Goal: Check status: Check status

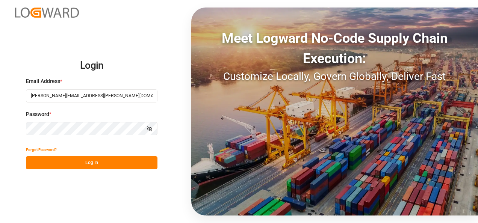
click at [91, 158] on button "Log In" at bounding box center [92, 162] width 132 height 13
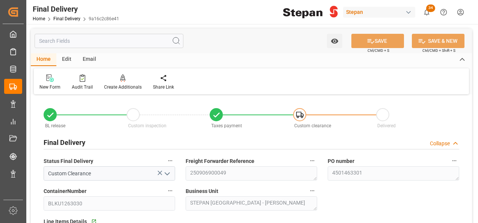
type input "[DATE]"
click at [64, 19] on link "Final Delivery" at bounding box center [66, 18] width 27 height 5
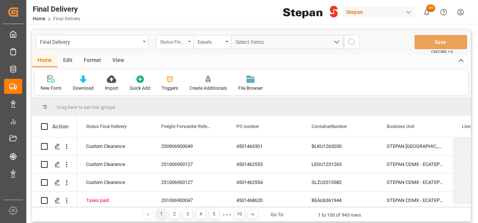
click at [189, 42] on div "Status Final Delivery" at bounding box center [175, 42] width 38 height 14
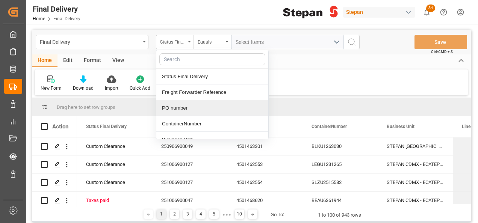
click at [173, 108] on div "PO number" at bounding box center [212, 108] width 112 height 16
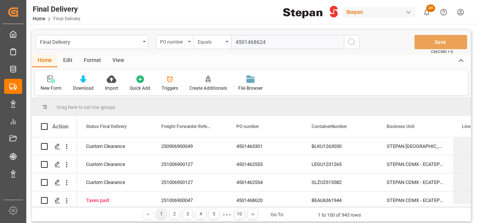
type input "4501468624"
click at [349, 40] on circle "search button" at bounding box center [351, 42] width 6 height 6
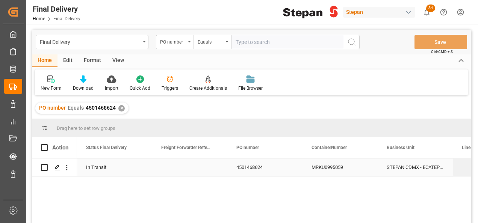
click at [272, 168] on div "4501468624" at bounding box center [264, 168] width 75 height 18
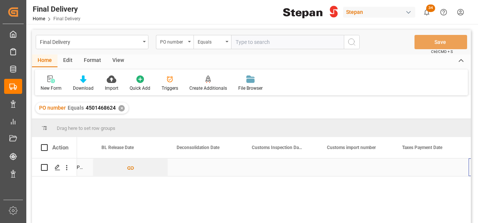
scroll to position [0, 436]
click at [354, 163] on div "Press SPACE to select this row." at bounding box center [355, 168] width 75 height 18
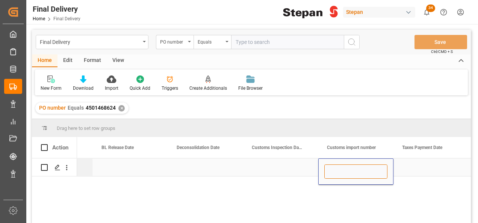
click at [351, 174] on input "Press SPACE to select this row." at bounding box center [355, 172] width 63 height 14
paste input "25 43 1742 5002932"
type input "25 43 1742 5002932"
click at [275, 171] on div "Press SPACE to select this row." at bounding box center [280, 168] width 75 height 18
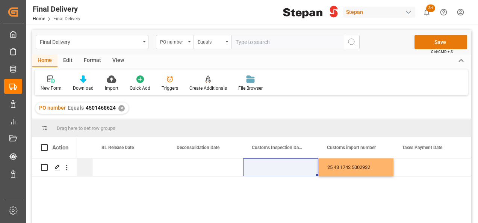
click at [434, 42] on button "Save" at bounding box center [441, 42] width 53 height 14
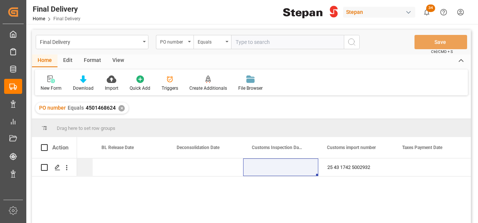
drag, startPoint x: 120, startPoint y: 108, endPoint x: 121, endPoint y: 100, distance: 7.9
click at [120, 107] on div "✕" at bounding box center [121, 108] width 6 height 6
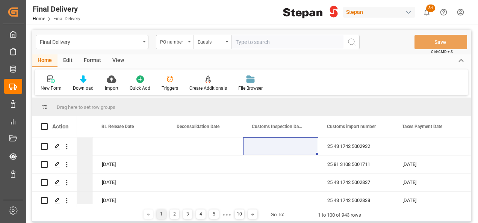
scroll to position [0, 436]
click at [248, 41] on input "text" at bounding box center [287, 42] width 113 height 14
paste input "4501459237"
type input "4501459237"
click at [351, 43] on icon "search button" at bounding box center [351, 42] width 9 height 9
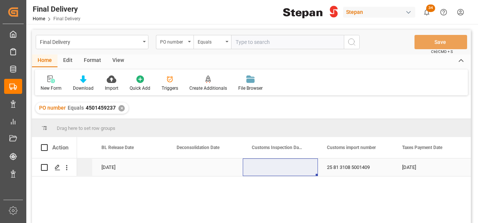
click at [257, 162] on div "Press SPACE to select this row." at bounding box center [280, 168] width 75 height 18
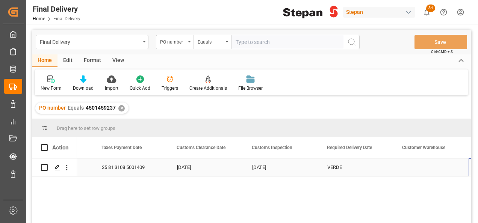
scroll to position [0, 736]
click at [354, 169] on div "Press SPACE to select this row." at bounding box center [355, 168] width 75 height 18
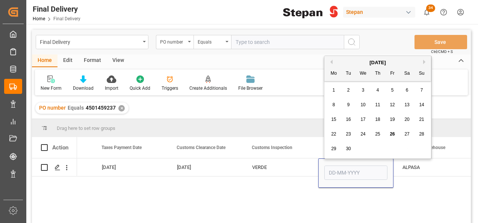
click at [350, 148] on span "30" at bounding box center [348, 148] width 5 height 5
type input "[DATE]"
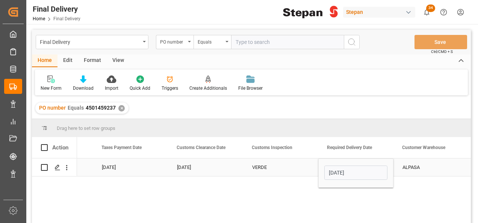
click at [302, 164] on div "VERDE" at bounding box center [280, 167] width 57 height 17
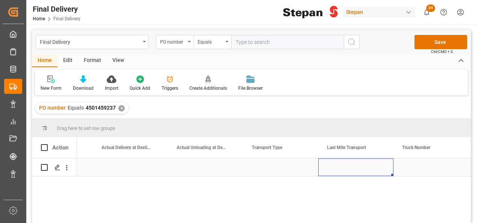
scroll to position [0, 1187]
click at [292, 171] on div "Press SPACE to select this row." at bounding box center [280, 168] width 75 height 18
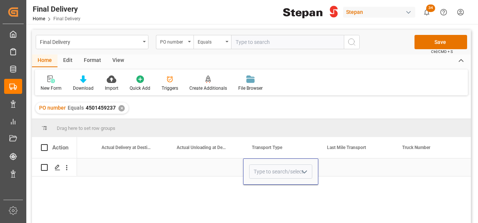
click at [306, 171] on icon "open menu" at bounding box center [304, 172] width 9 height 9
click at [274, 196] on div "Direct Transport" at bounding box center [281, 193] width 62 height 26
type input "Direct Transport"
click at [355, 169] on div "Press SPACE to select this row." at bounding box center [355, 168] width 75 height 18
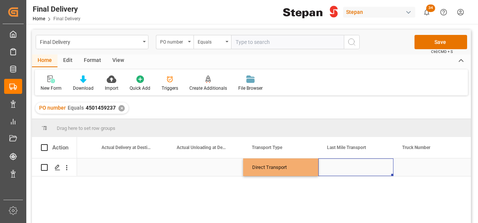
click at [355, 169] on div "Press SPACE to select this row." at bounding box center [355, 168] width 75 height 18
click at [355, 168] on input "Press SPACE to select this row." at bounding box center [355, 172] width 63 height 14
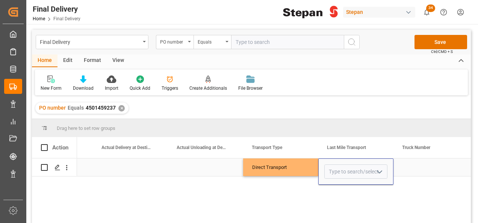
click at [382, 173] on icon "open menu" at bounding box center [379, 172] width 9 height 9
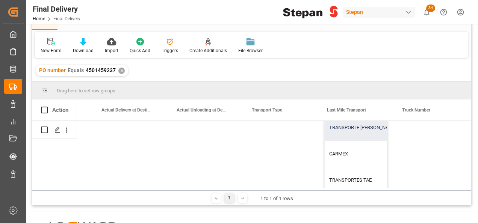
scroll to position [45, 1187]
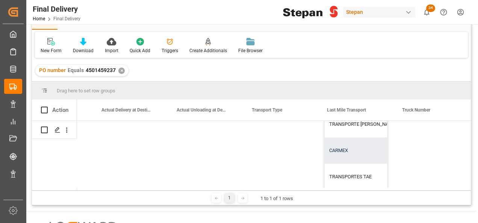
click at [338, 144] on div "CARMEX" at bounding box center [391, 151] width 132 height 26
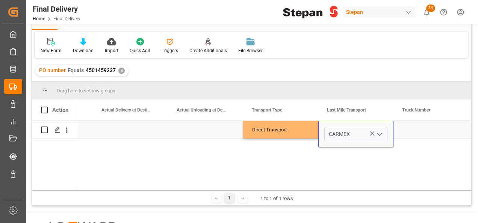
type input "CARMEX"
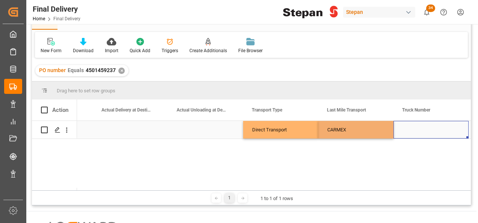
click at [415, 130] on div "Press SPACE to select this row." at bounding box center [431, 130] width 75 height 18
click at [426, 130] on div "Press SPACE to select this row." at bounding box center [431, 130] width 75 height 18
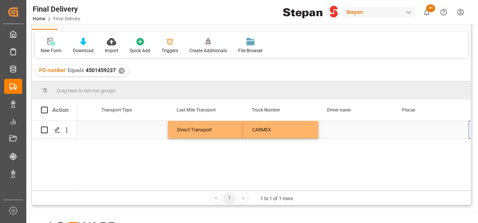
scroll to position [0, 0]
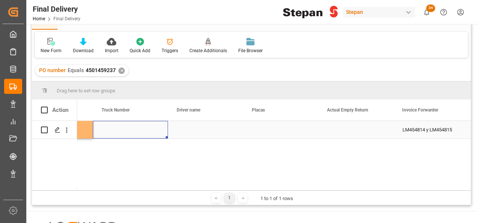
click at [131, 132] on div "Press SPACE to select this row." at bounding box center [130, 130] width 75 height 18
type input "268"
click at [206, 131] on div "Press SPACE to select this row." at bounding box center [205, 130] width 75 height 18
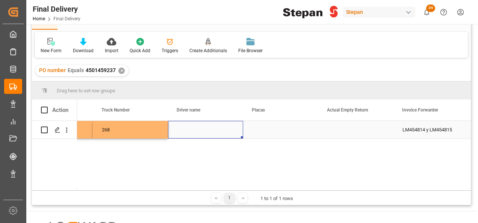
click at [189, 131] on div "Press SPACE to select this row." at bounding box center [205, 130] width 75 height 18
type input "[PERSON_NAME] [PERSON_NAME]"
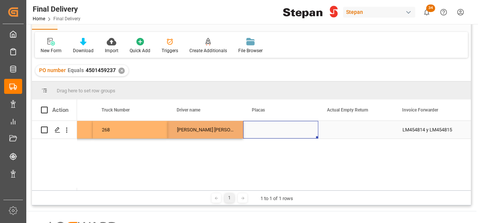
click at [260, 129] on div "Press SPACE to select this row." at bounding box center [280, 130] width 75 height 18
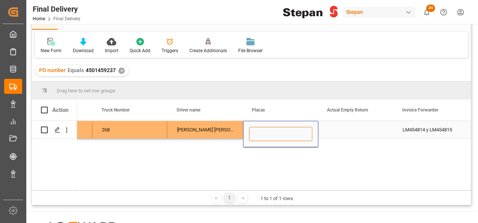
click at [265, 133] on input "Press SPACE to select this row." at bounding box center [280, 134] width 63 height 14
paste input "85UW4W"
type input "85UW4W"
drag, startPoint x: 224, startPoint y: 132, endPoint x: 218, endPoint y: 138, distance: 8.0
click at [220, 136] on div "[PERSON_NAME] [PERSON_NAME]" at bounding box center [205, 130] width 75 height 18
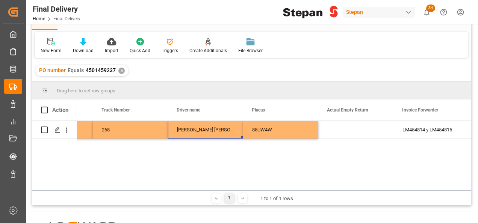
scroll to position [0, 0]
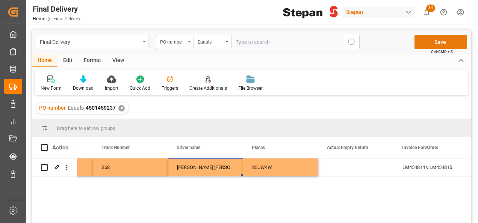
click at [453, 42] on button "Save" at bounding box center [441, 42] width 53 height 14
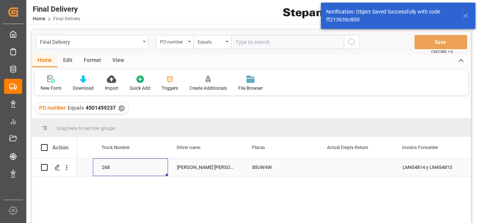
click at [143, 171] on div "268" at bounding box center [130, 168] width 75 height 18
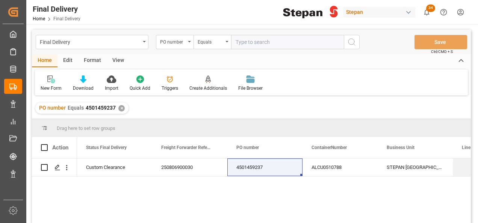
click at [118, 106] on div "PO number Equals 4501459237 ✕" at bounding box center [81, 108] width 93 height 11
drag, startPoint x: 121, startPoint y: 108, endPoint x: 113, endPoint y: 100, distance: 11.4
click at [119, 107] on div "✕" at bounding box center [121, 108] width 6 height 6
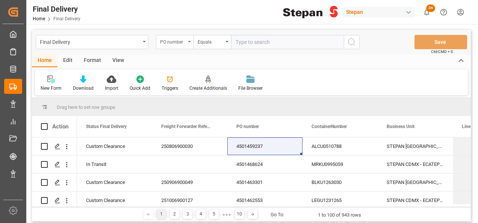
click at [187, 39] on div "PO number" at bounding box center [175, 42] width 38 height 14
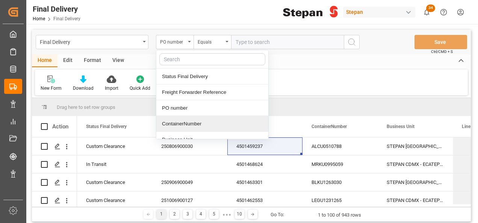
click at [167, 119] on div "ContainerNumber" at bounding box center [212, 124] width 112 height 16
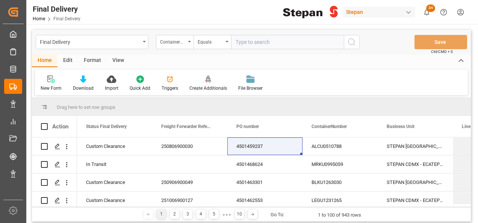
click at [236, 42] on input "text" at bounding box center [287, 42] width 113 height 14
paste input "HMJU260090-4"
click at [269, 41] on input "HMJU260090-4" at bounding box center [287, 42] width 113 height 14
type input "HMJU2600904"
drag, startPoint x: 353, startPoint y: 40, endPoint x: 344, endPoint y: 37, distance: 9.4
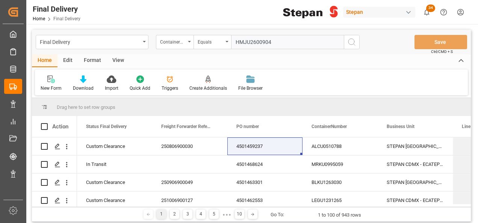
click at [351, 40] on icon "search button" at bounding box center [351, 42] width 9 height 9
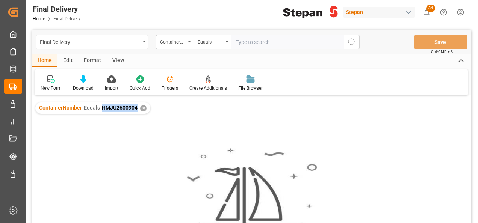
drag, startPoint x: 101, startPoint y: 108, endPoint x: 137, endPoint y: 112, distance: 35.9
click at [137, 112] on div "ContainerNumber Equals HMJU2600904 ✕" at bounding box center [92, 108] width 115 height 11
copy span "HMJU2600904"
click at [141, 107] on div "✕" at bounding box center [143, 108] width 6 height 6
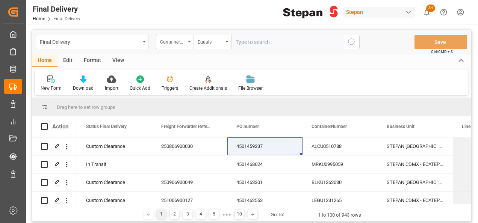
click at [234, 43] on input "text" at bounding box center [287, 42] width 113 height 14
paste input "HMJU2600904"
click at [234, 40] on input "HMJU2600904" at bounding box center [287, 42] width 113 height 14
type input "HMJU2600904"
click at [349, 42] on icon "search button" at bounding box center [351, 42] width 9 height 9
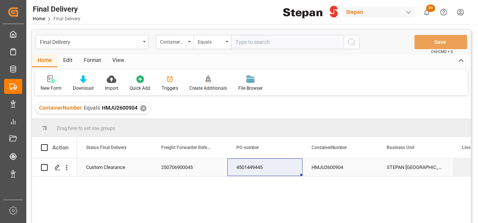
click at [183, 165] on div "250706900045" at bounding box center [189, 168] width 75 height 18
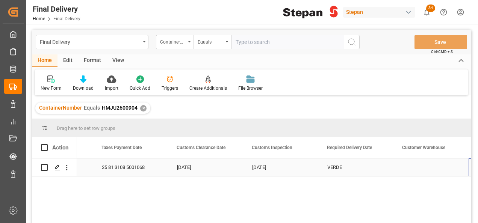
scroll to position [0, 736]
click at [105, 162] on div "Press SPACE to select this row." at bounding box center [130, 168] width 75 height 18
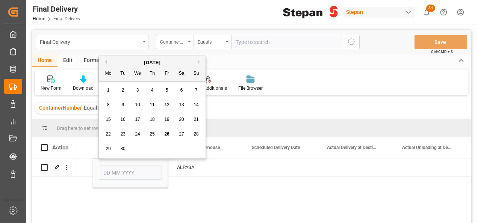
click at [180, 135] on span "27" at bounding box center [181, 134] width 5 height 5
type input "[DATE]"
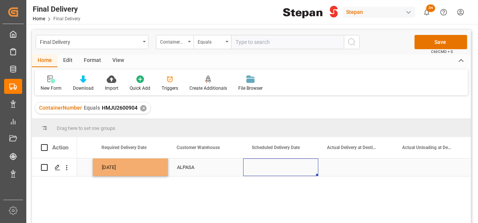
click at [277, 167] on div "Press SPACE to select this row." at bounding box center [280, 168] width 75 height 18
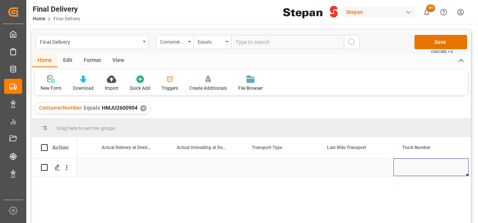
scroll to position [0, 1187]
click at [279, 170] on div "Press SPACE to select this row." at bounding box center [280, 168] width 75 height 18
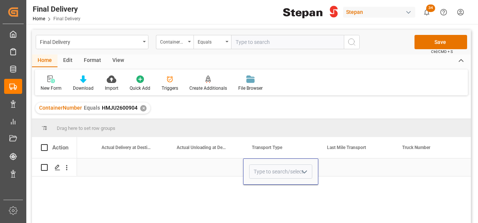
click at [304, 172] on icon "open menu" at bounding box center [304, 172] width 9 height 9
click at [265, 193] on div "Direct Transport" at bounding box center [281, 193] width 62 height 26
type input "Direct Transport"
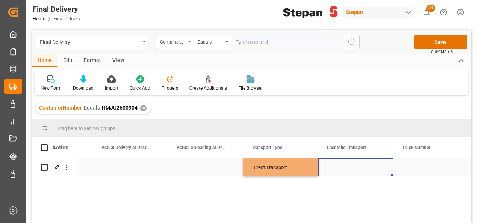
click at [335, 173] on div "Press SPACE to select this row." at bounding box center [355, 168] width 75 height 18
click at [350, 168] on div "Press SPACE to select this row." at bounding box center [355, 168] width 75 height 18
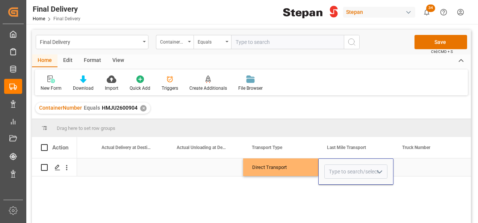
click at [350, 168] on input "Press SPACE to select this row." at bounding box center [355, 172] width 63 height 14
click at [378, 172] on polyline "open menu" at bounding box center [379, 172] width 5 height 2
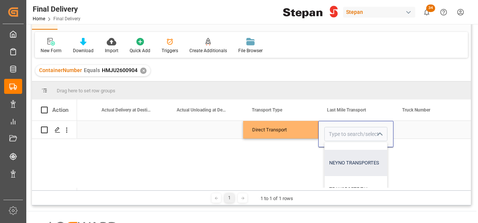
scroll to position [188, 0]
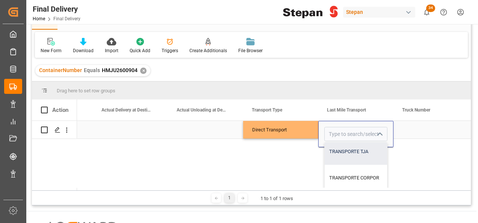
click at [353, 152] on div "TRANSPORTE TJA" at bounding box center [391, 152] width 132 height 26
type input "TRANSPORTE TJA"
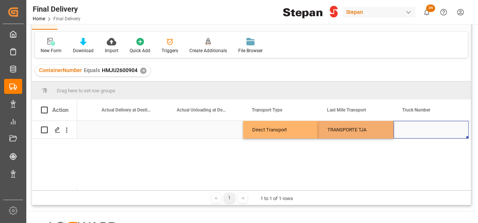
click at [426, 135] on div "Press SPACE to select this row." at bounding box center [431, 130] width 75 height 18
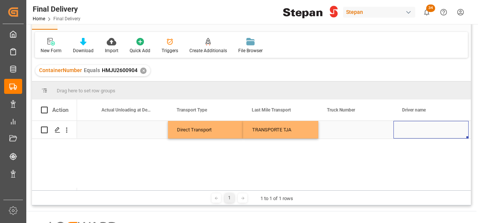
scroll to position [0, 1338]
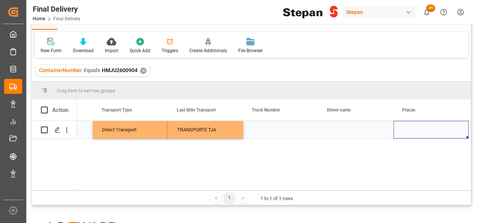
click at [264, 133] on div "Press SPACE to select this row." at bounding box center [280, 130] width 75 height 18
click at [264, 133] on input "Press SPACE to select this row." at bounding box center [280, 134] width 63 height 14
type input "TR-394"
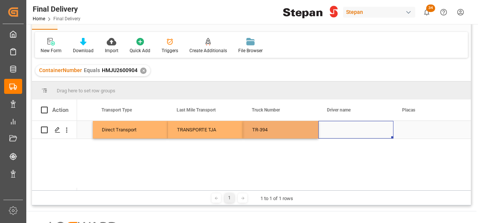
click at [347, 131] on div "Press SPACE to select this row." at bounding box center [355, 130] width 75 height 18
click at [331, 132] on div "Press SPACE to select this row." at bounding box center [355, 130] width 75 height 18
type input "[PERSON_NAME] BRAVO [PERSON_NAME]"
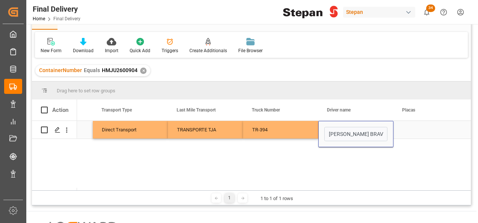
scroll to position [0, 17]
click at [298, 129] on div "TR-394" at bounding box center [280, 130] width 75 height 18
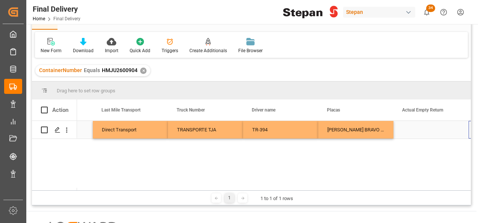
scroll to position [0, 1413]
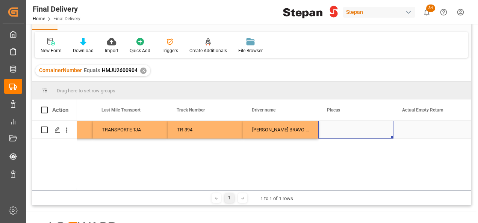
click at [334, 132] on div "Press SPACE to select this row." at bounding box center [355, 130] width 75 height 18
click at [334, 132] on input "Press SPACE to select this row." at bounding box center [355, 134] width 63 height 14
paste input "60AM1Z"
type input "60AM1Z"
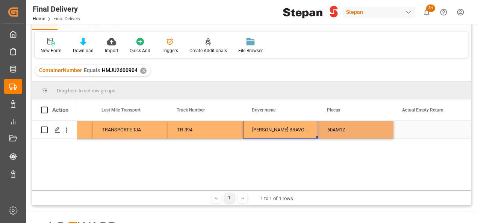
click at [279, 132] on div "[PERSON_NAME] BRAVO [PERSON_NAME]" at bounding box center [280, 130] width 75 height 18
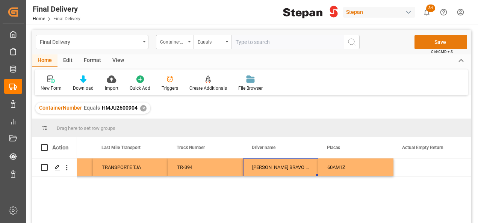
click at [444, 41] on button "Save" at bounding box center [441, 42] width 53 height 14
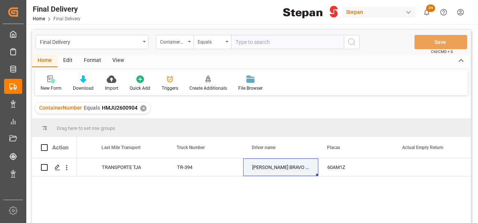
click at [142, 106] on div "✕" at bounding box center [143, 108] width 6 height 6
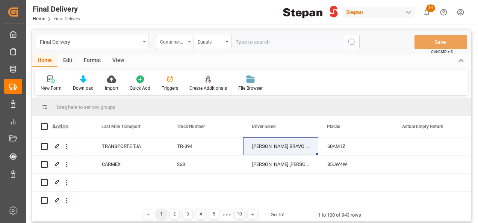
scroll to position [0, 1413]
click at [188, 41] on icon "open menu" at bounding box center [189, 42] width 3 height 2
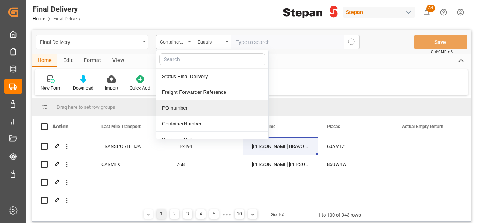
click at [178, 108] on div "PO number" at bounding box center [212, 108] width 112 height 16
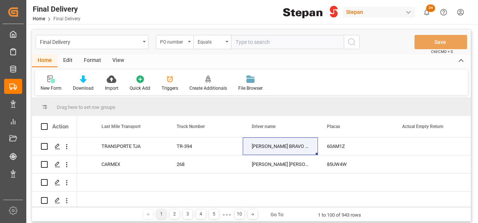
click at [237, 40] on input "text" at bounding box center [287, 42] width 113 height 14
paste input "4501484345"
type input "4501484345"
click at [353, 41] on icon "search button" at bounding box center [351, 42] width 9 height 9
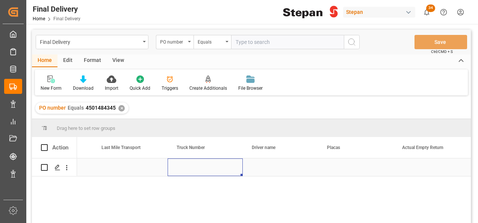
click at [207, 168] on div "Press SPACE to select this row." at bounding box center [205, 168] width 75 height 18
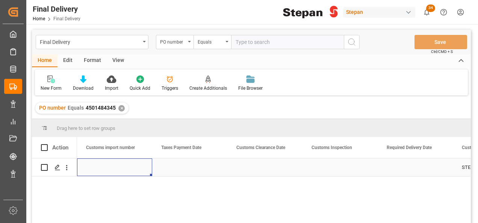
scroll to position [0, 601]
click at [182, 169] on div "Press SPACE to select this row." at bounding box center [189, 168] width 75 height 18
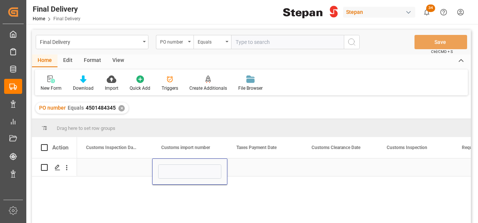
type input "25 16 1742 5004573"
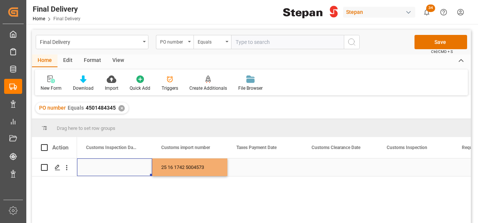
click at [118, 165] on div "Press SPACE to select this row." at bounding box center [114, 168] width 75 height 18
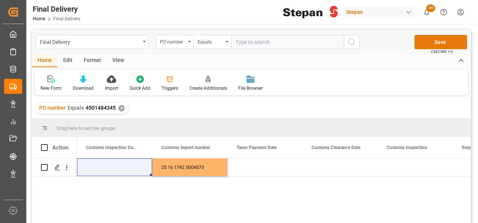
click at [441, 41] on button "Save" at bounding box center [441, 42] width 53 height 14
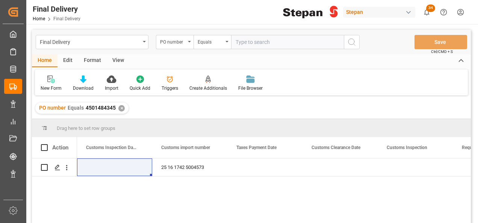
scroll to position [5, 0]
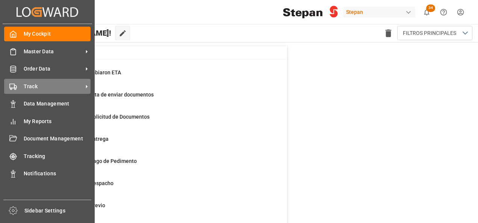
click at [13, 87] on icon at bounding box center [13, 87] width 8 height 8
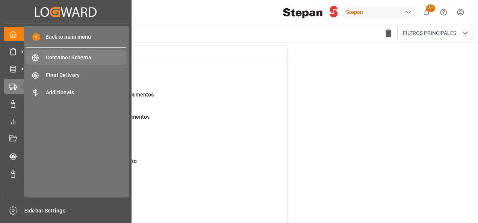
click at [59, 58] on span "Container Schema" at bounding box center [86, 58] width 81 height 8
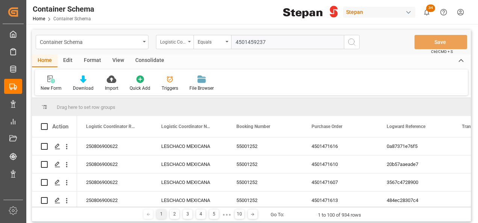
type input "4501459237"
click at [188, 44] on div "Logistic Coordinator Reference Number" at bounding box center [175, 42] width 38 height 14
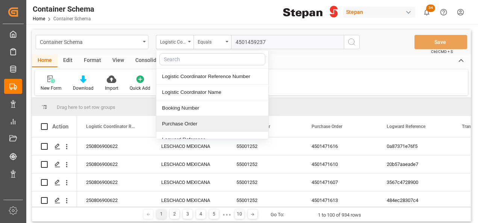
click at [174, 126] on div "Purchase Order" at bounding box center [212, 124] width 112 height 16
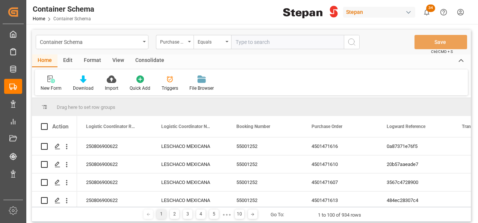
click at [241, 40] on input "text" at bounding box center [287, 42] width 113 height 14
paste input "4501459237"
type input "4501459237"
click at [351, 39] on icon "search button" at bounding box center [351, 42] width 9 height 9
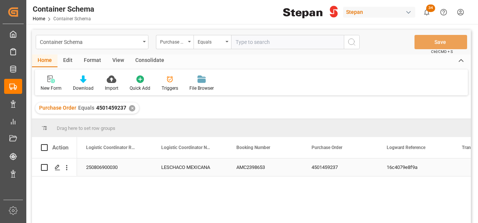
click at [121, 164] on div "250806900030" at bounding box center [114, 168] width 75 height 18
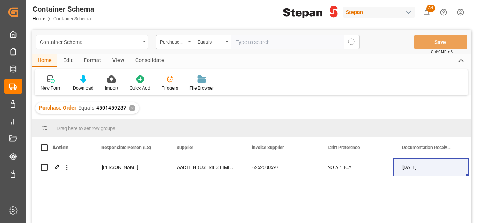
click at [128, 112] on div "Purchase Order Equals 4501459237 ✕" at bounding box center [87, 108] width 104 height 11
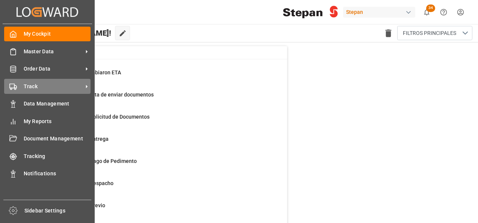
click at [32, 86] on span "Track" at bounding box center [53, 87] width 59 height 8
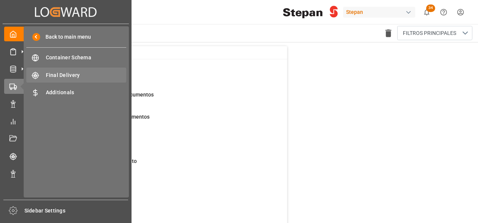
click at [55, 72] on span "Final Delivery" at bounding box center [86, 75] width 81 height 8
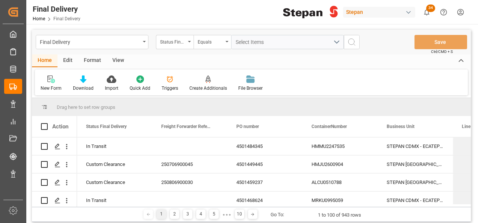
click at [190, 42] on div "Status Final Delivery" at bounding box center [175, 42] width 38 height 14
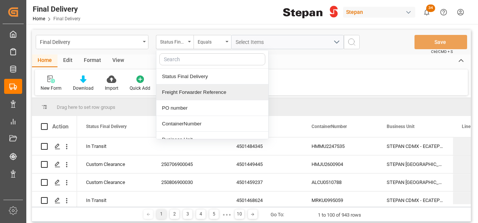
click at [173, 92] on div "Freight Forwarder Reference" at bounding box center [212, 93] width 112 height 16
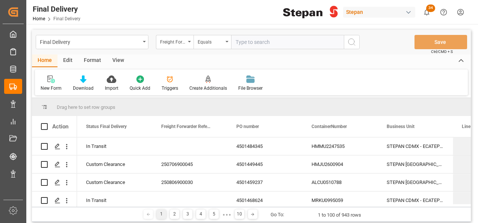
click at [240, 40] on input "text" at bounding box center [287, 42] width 113 height 14
type input "251006900107"
click at [353, 43] on icon "search button" at bounding box center [351, 42] width 9 height 9
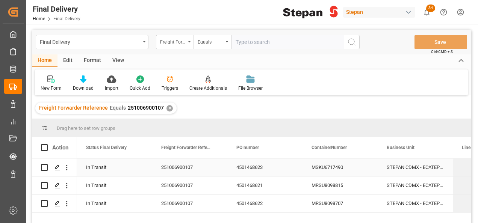
drag, startPoint x: 247, startPoint y: 169, endPoint x: 244, endPoint y: 163, distance: 6.9
click at [247, 167] on div "4501468623" at bounding box center [264, 168] width 75 height 18
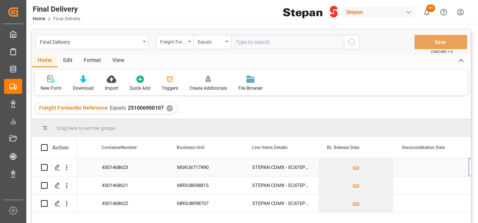
scroll to position [0, 210]
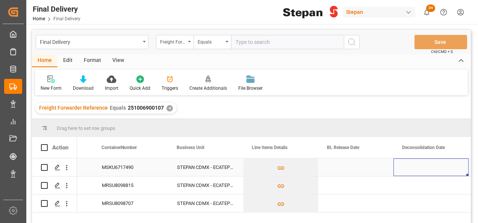
click at [360, 168] on div "Press SPACE to select this row." at bounding box center [355, 168] width 75 height 18
click at [359, 164] on div "Press SPACE to select this row." at bounding box center [355, 168] width 75 height 18
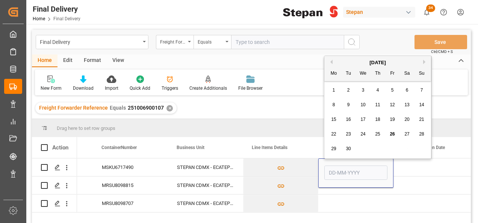
click at [379, 133] on span "25" at bounding box center [377, 134] width 5 height 5
type input "[DATE]"
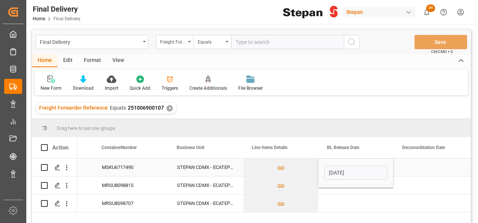
drag, startPoint x: 302, startPoint y: 163, endPoint x: 351, endPoint y: 164, distance: 48.5
click at [303, 164] on button "Press SPACE to select this row." at bounding box center [281, 167] width 74 height 17
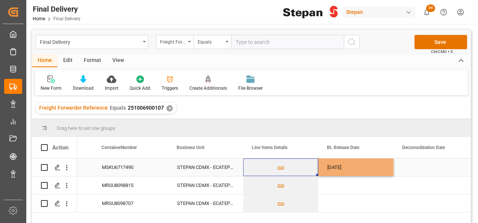
click at [354, 164] on div "[DATE]" at bounding box center [355, 168] width 75 height 18
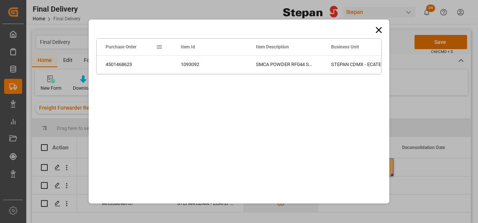
click at [378, 27] on icon at bounding box center [379, 30] width 11 height 11
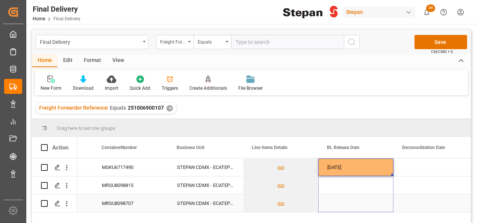
drag, startPoint x: 392, startPoint y: 174, endPoint x: 388, endPoint y: 202, distance: 27.6
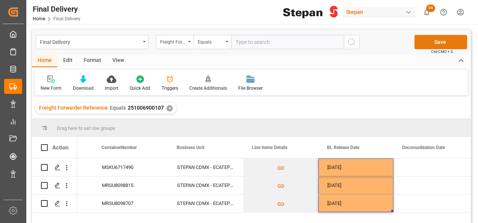
click at [430, 41] on button "Save" at bounding box center [441, 42] width 53 height 14
